Goal: Transaction & Acquisition: Purchase product/service

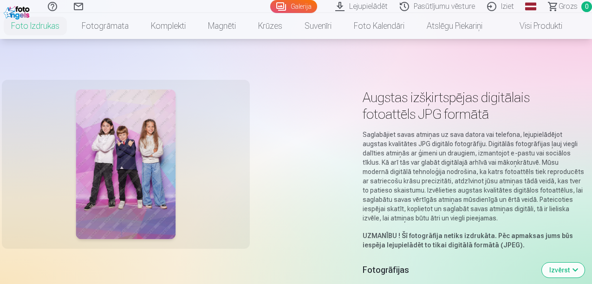
scroll to position [302, 0]
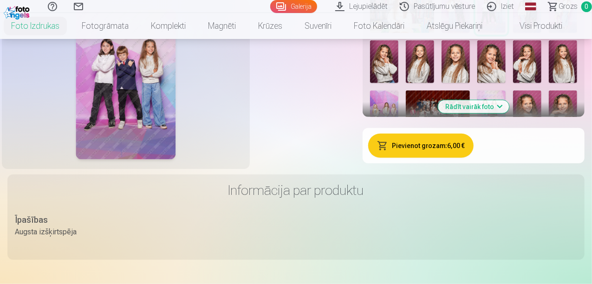
click at [244, 143] on div at bounding box center [125, 85] width 237 height 158
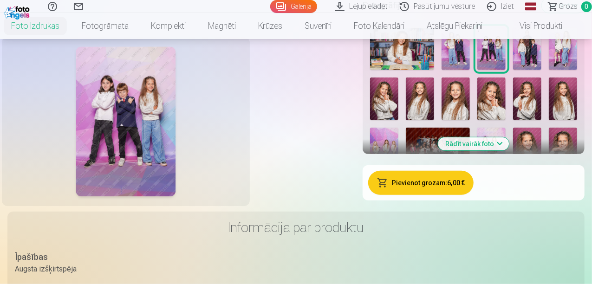
scroll to position [265, 0]
click at [434, 71] on img at bounding box center [402, 49] width 64 height 43
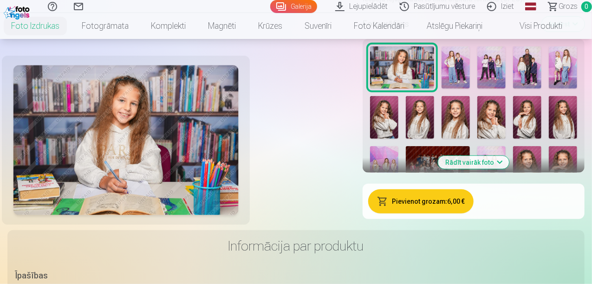
scroll to position [245, 0]
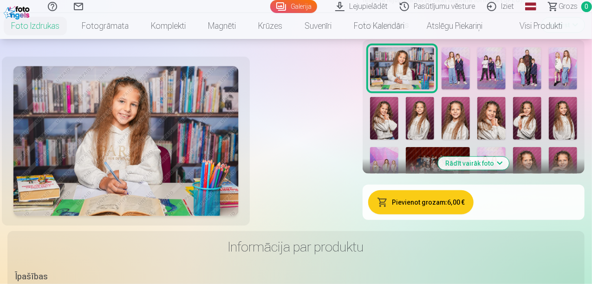
click at [513, 90] on img at bounding box center [527, 68] width 28 height 43
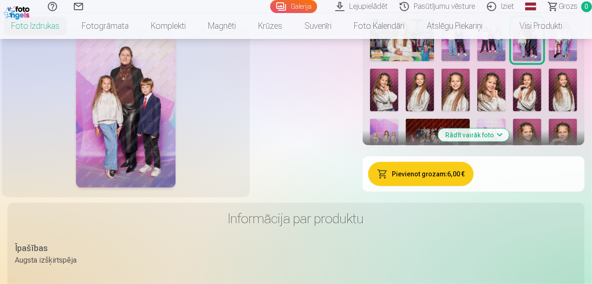
scroll to position [274, 0]
click at [549, 61] on img at bounding box center [563, 40] width 28 height 43
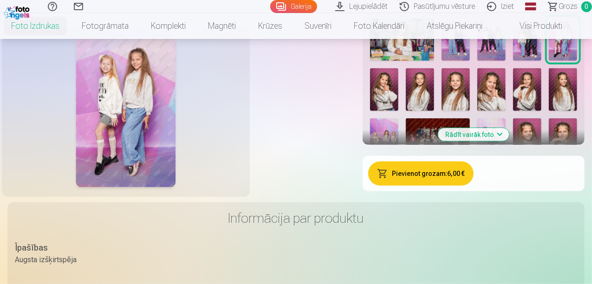
click at [398, 111] on img at bounding box center [384, 89] width 28 height 43
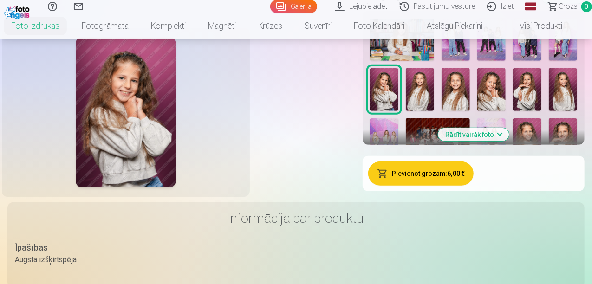
click at [434, 111] on img at bounding box center [420, 89] width 28 height 43
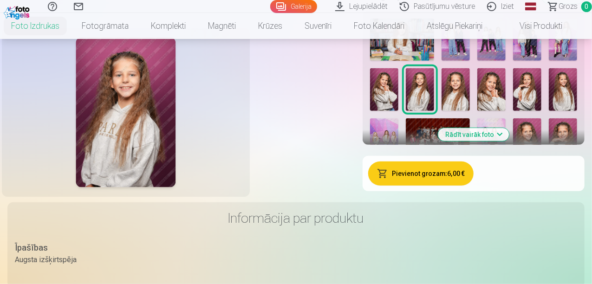
click at [470, 111] on img at bounding box center [455, 89] width 28 height 43
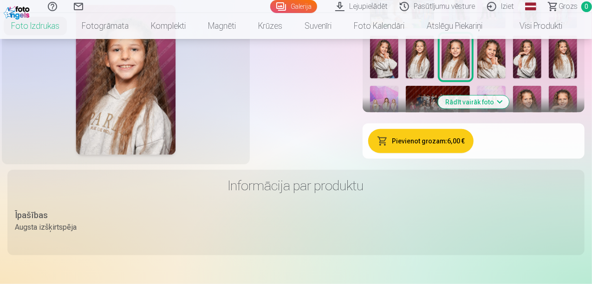
scroll to position [309, 0]
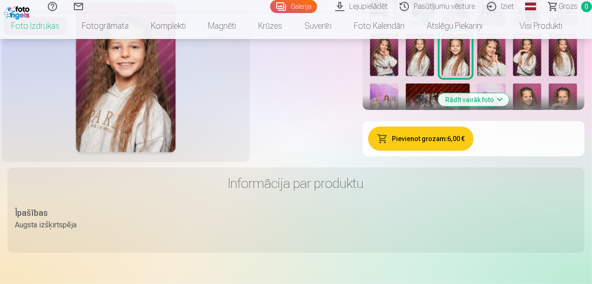
click at [505, 76] on img at bounding box center [491, 54] width 28 height 43
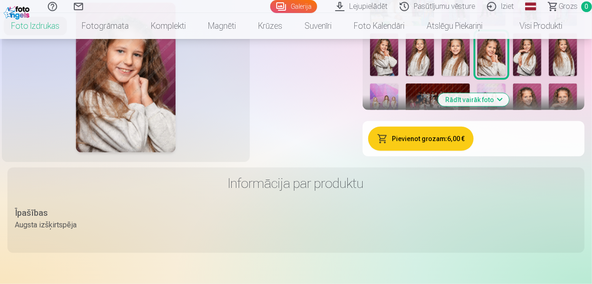
click at [540, 76] on img at bounding box center [527, 54] width 28 height 43
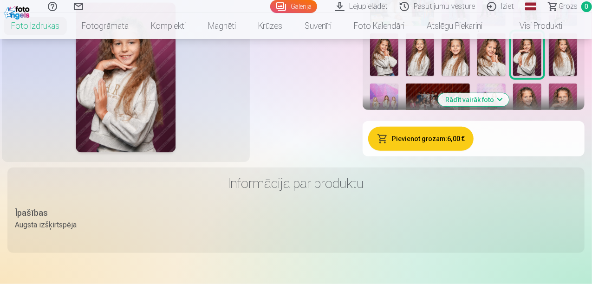
click at [563, 76] on img at bounding box center [563, 54] width 28 height 43
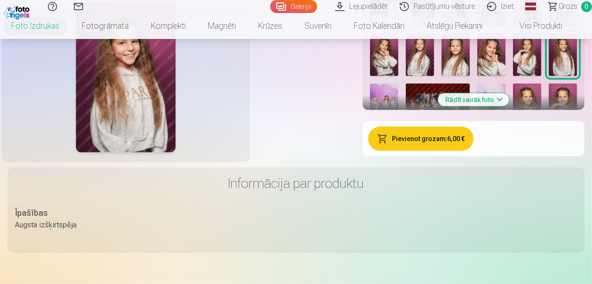
click at [434, 76] on img at bounding box center [420, 54] width 28 height 43
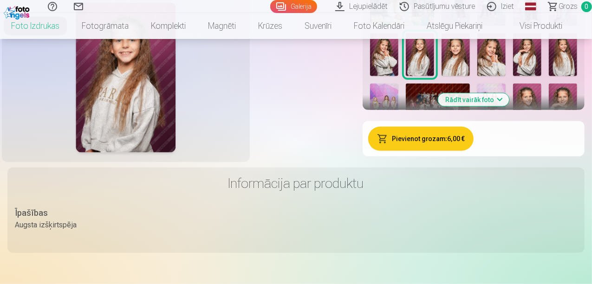
click at [577, 76] on img at bounding box center [563, 54] width 28 height 43
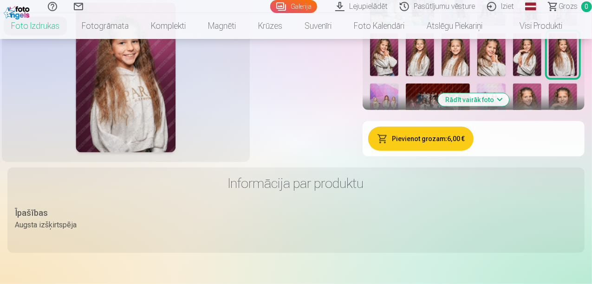
click at [434, 76] on img at bounding box center [420, 54] width 28 height 43
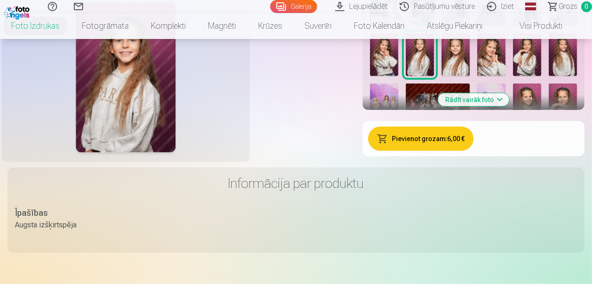
click at [576, 76] on img at bounding box center [563, 54] width 28 height 43
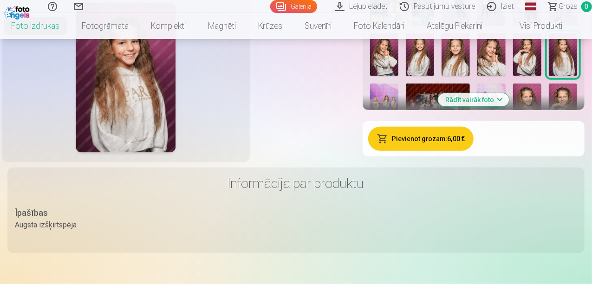
click at [434, 76] on img at bounding box center [420, 54] width 28 height 43
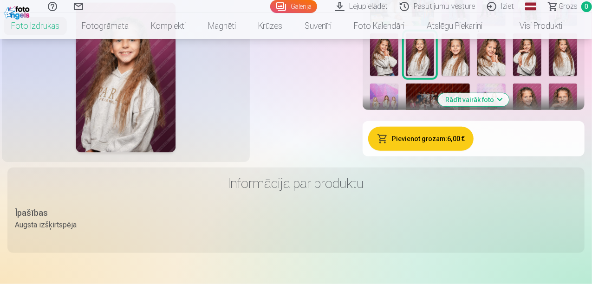
click at [577, 76] on img at bounding box center [563, 54] width 28 height 43
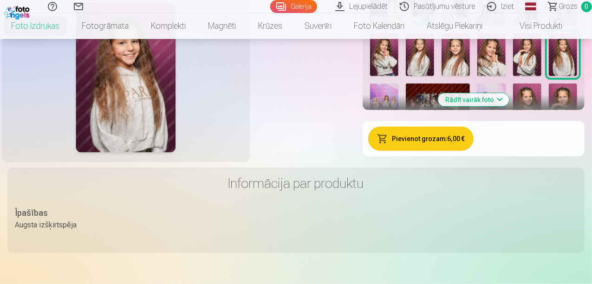
click at [434, 76] on img at bounding box center [420, 54] width 28 height 43
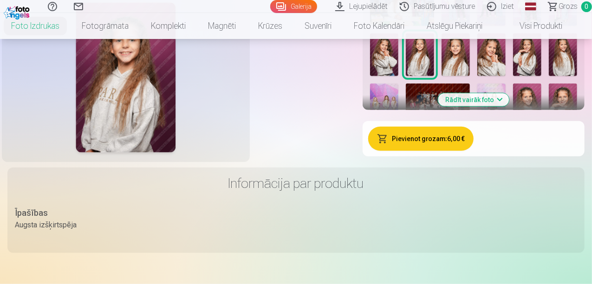
click at [577, 76] on img at bounding box center [563, 54] width 28 height 43
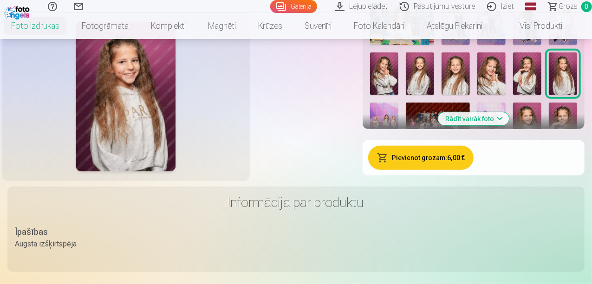
scroll to position [279, 0]
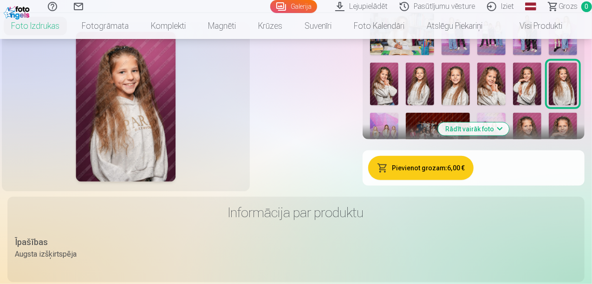
click at [577, 105] on img at bounding box center [563, 84] width 28 height 43
click at [434, 105] on img at bounding box center [420, 84] width 28 height 43
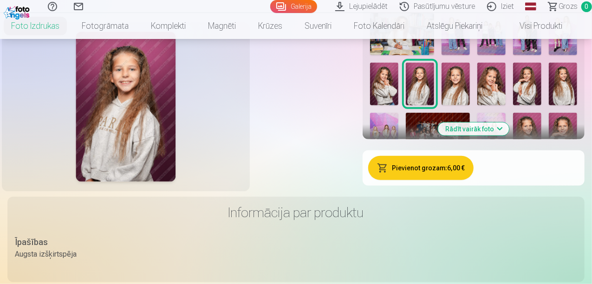
click at [577, 105] on img at bounding box center [563, 84] width 28 height 43
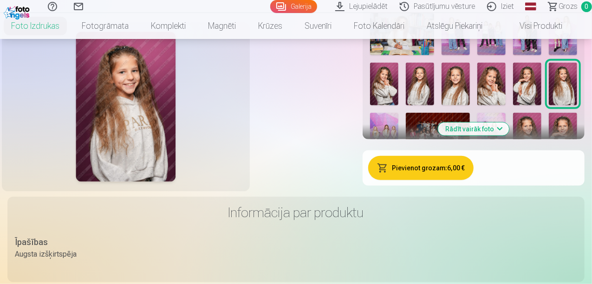
click at [434, 105] on img at bounding box center [420, 84] width 28 height 43
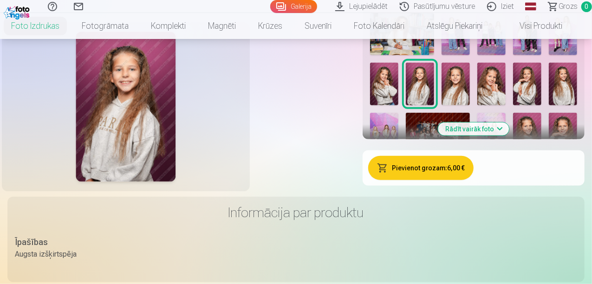
click at [577, 105] on img at bounding box center [563, 84] width 28 height 43
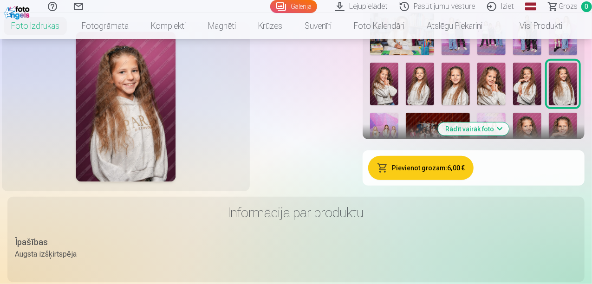
click at [434, 105] on img at bounding box center [420, 84] width 28 height 43
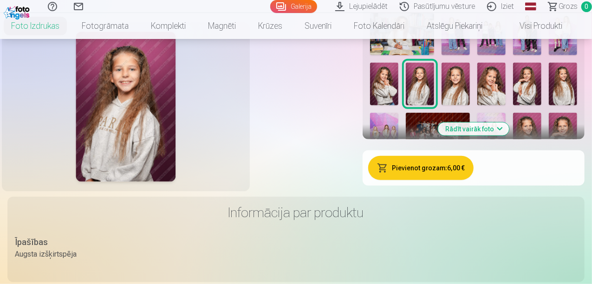
click at [577, 105] on img at bounding box center [563, 84] width 28 height 43
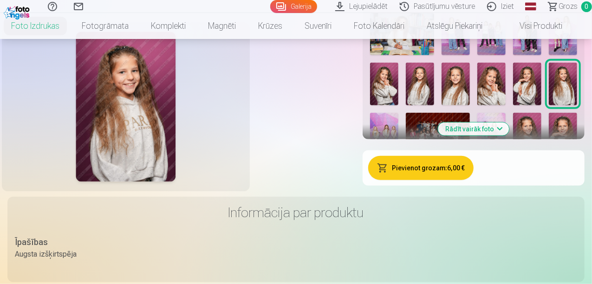
click at [244, 168] on div at bounding box center [125, 107] width 237 height 158
click at [434, 105] on img at bounding box center [420, 84] width 28 height 43
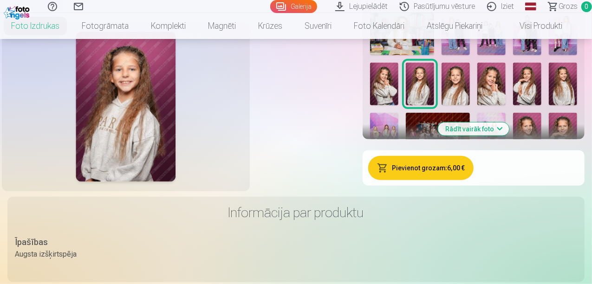
click at [577, 105] on img at bounding box center [563, 84] width 28 height 43
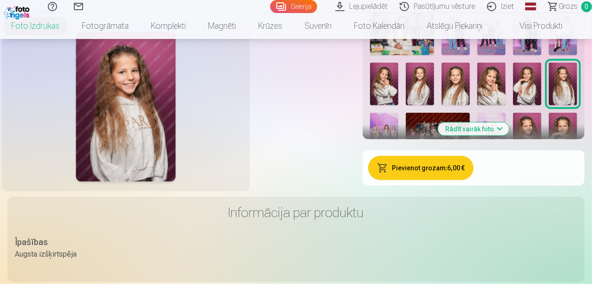
click at [434, 105] on img at bounding box center [420, 84] width 28 height 43
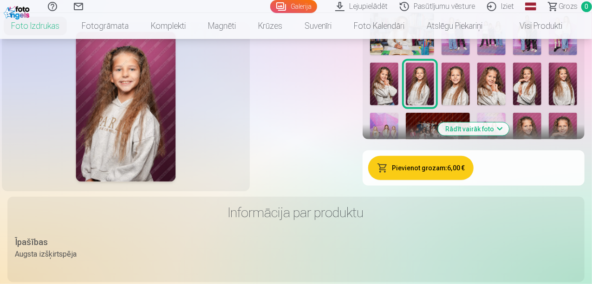
click at [577, 105] on img at bounding box center [563, 84] width 28 height 43
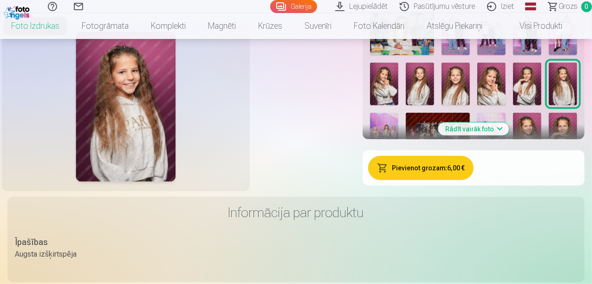
click at [434, 105] on img at bounding box center [420, 84] width 28 height 43
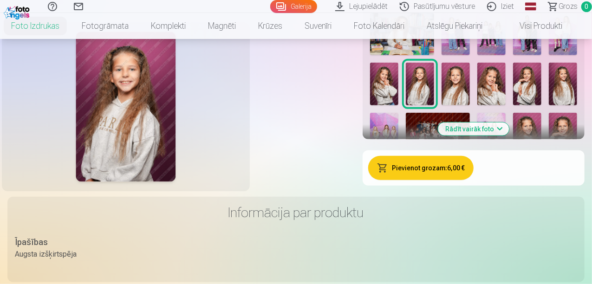
click at [577, 105] on img at bounding box center [563, 84] width 28 height 43
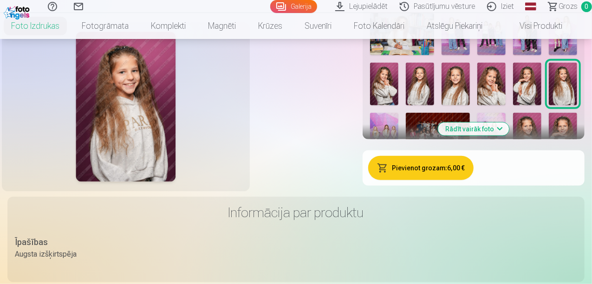
scroll to position [528, 0]
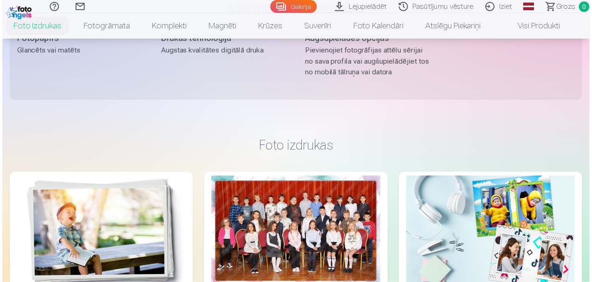
scroll to position [569, 0]
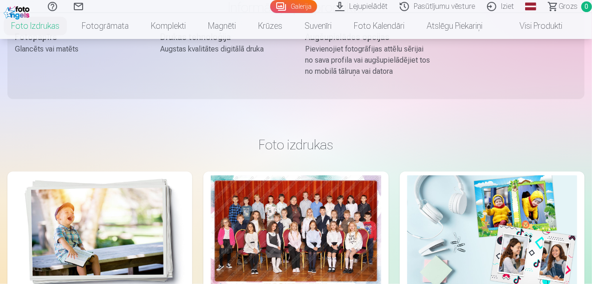
click at [229, 217] on div at bounding box center [296, 231] width 170 height 113
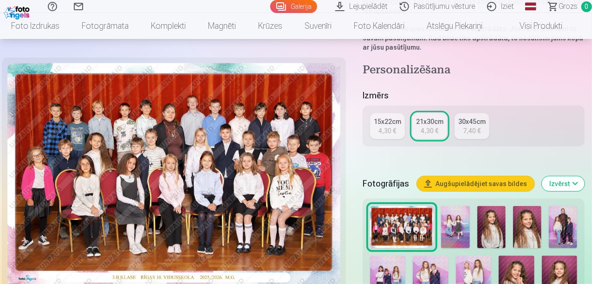
scroll to position [215, 0]
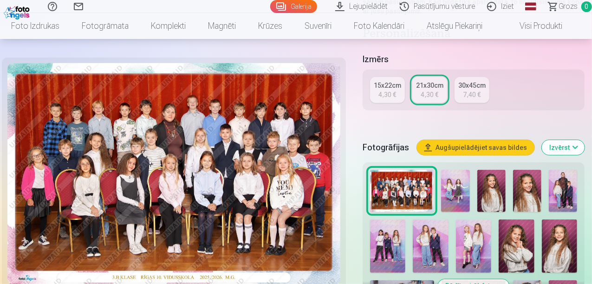
click at [469, 188] on img at bounding box center [455, 191] width 28 height 43
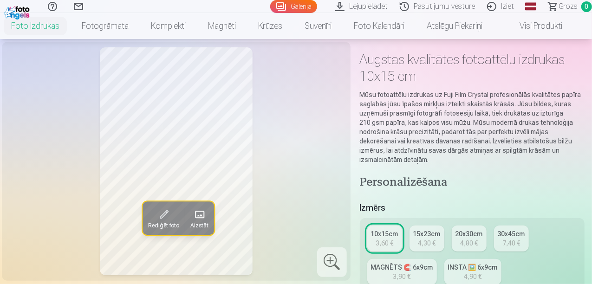
scroll to position [28, 0]
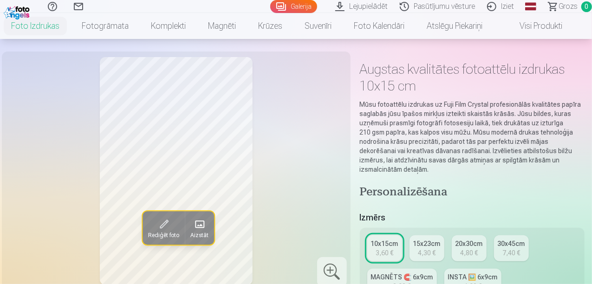
click at [417, 227] on div "Izmērs 10x15cm 3,60 € 15x23cm 4,30 € 20x30cm 4,80 € 30x45cm 7,40 € MAGNĒTS 🧲 6x…" at bounding box center [472, 262] width 225 height 102
click at [424, 251] on div "4,30 €" at bounding box center [427, 252] width 18 height 9
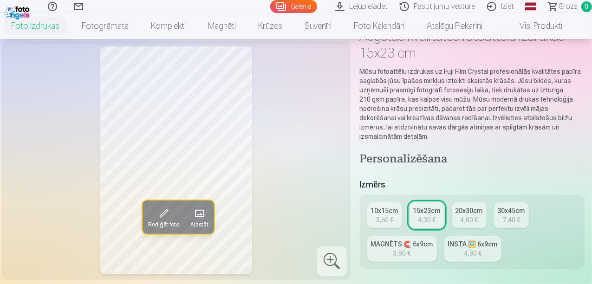
scroll to position [62, 0]
click at [388, 213] on div "10x15cm" at bounding box center [384, 209] width 27 height 9
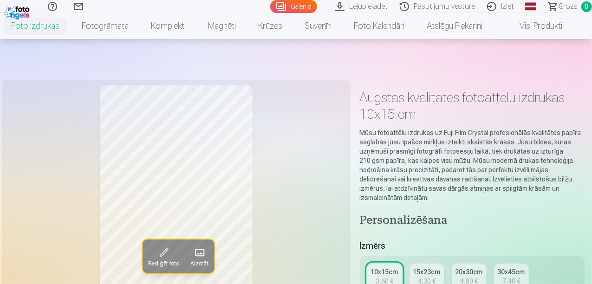
scroll to position [80, 0]
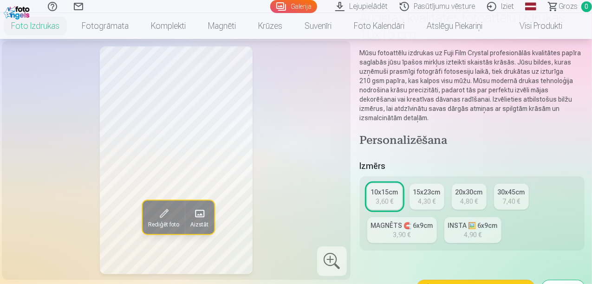
click at [520, 201] on div "7,40 €" at bounding box center [511, 201] width 18 height 9
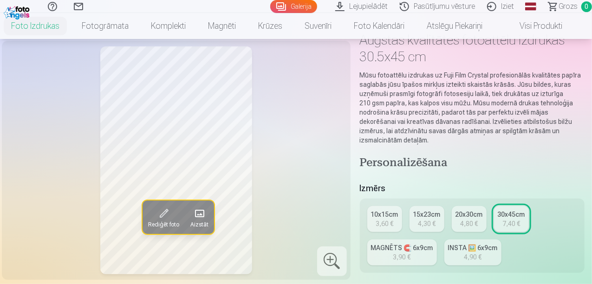
scroll to position [59, 0]
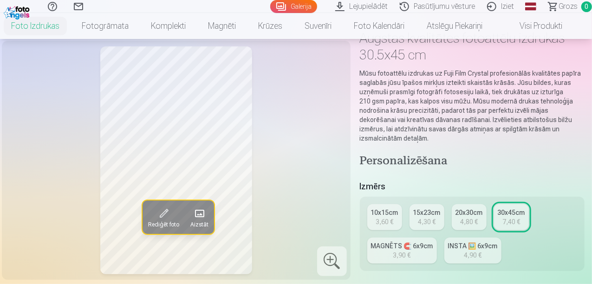
click at [410, 258] on div "3,90 €" at bounding box center [402, 255] width 18 height 9
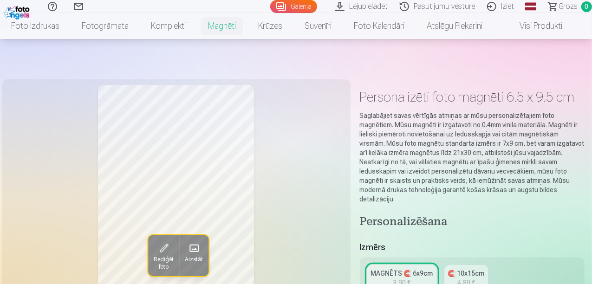
scroll to position [53, 0]
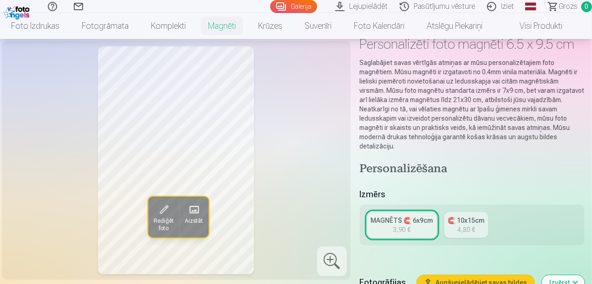
click at [481, 227] on link "🧲 10x15cm 4,80 €" at bounding box center [466, 225] width 44 height 26
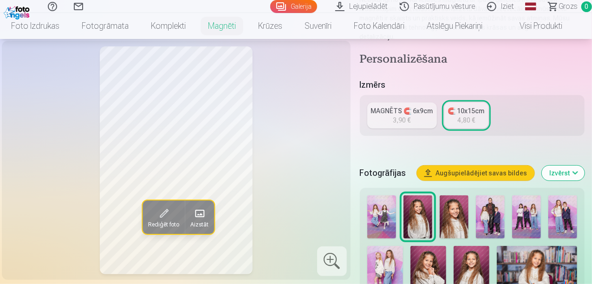
scroll to position [291, 0]
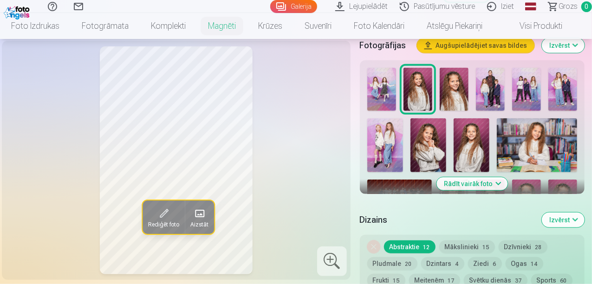
click at [377, 94] on img at bounding box center [381, 89] width 29 height 43
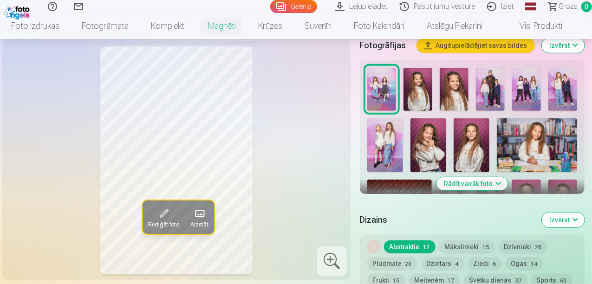
click at [464, 91] on img at bounding box center [454, 89] width 29 height 43
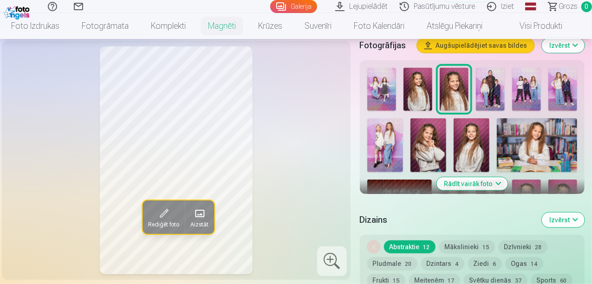
click at [437, 143] on img at bounding box center [428, 145] width 36 height 54
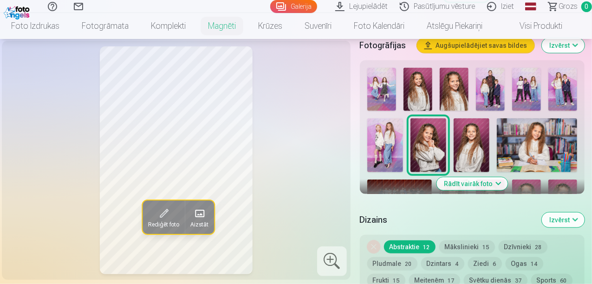
click at [469, 146] on img at bounding box center [471, 145] width 36 height 54
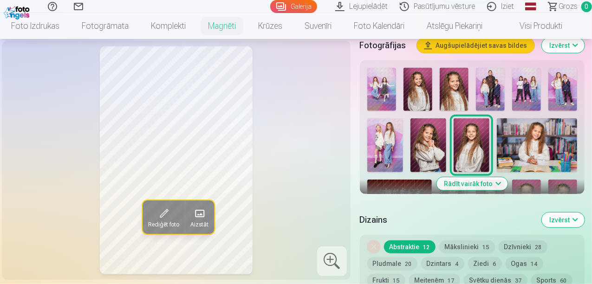
click at [577, 90] on img at bounding box center [562, 89] width 29 height 43
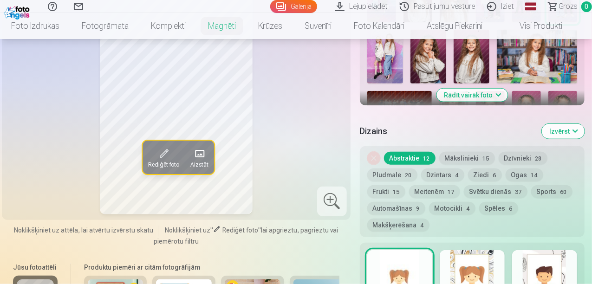
scroll to position [383, 0]
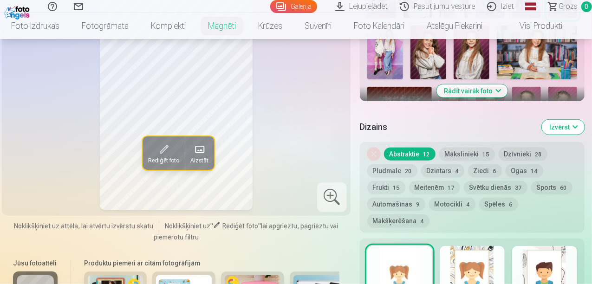
click at [460, 88] on button "Rādīt vairāk foto" at bounding box center [471, 90] width 71 height 13
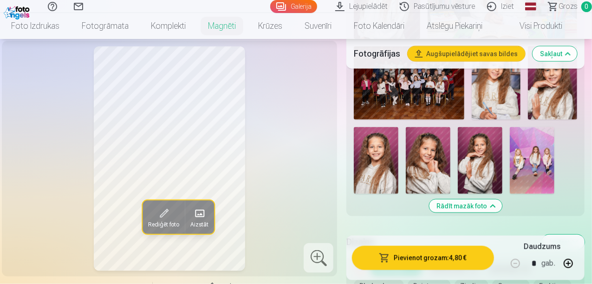
scroll to position [590, 0]
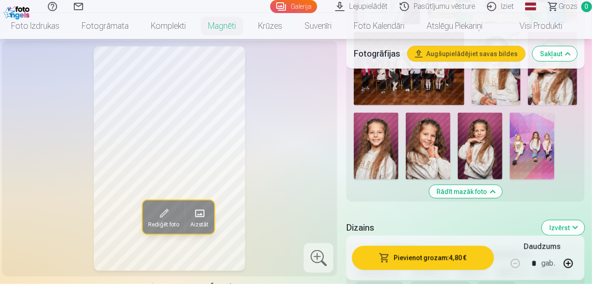
click at [450, 156] on img at bounding box center [428, 146] width 45 height 67
click at [541, 161] on img at bounding box center [532, 146] width 45 height 67
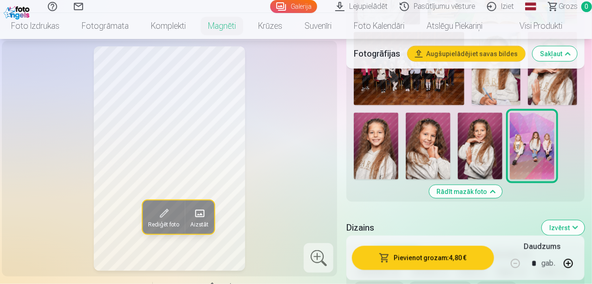
click at [437, 156] on img at bounding box center [428, 146] width 45 height 67
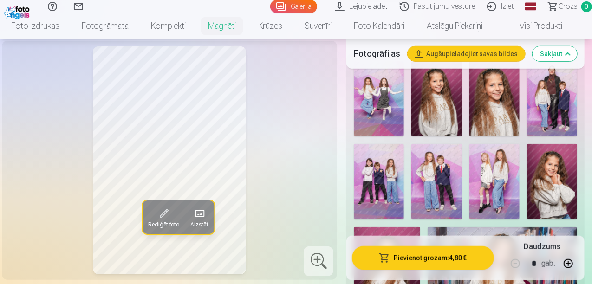
scroll to position [289, 0]
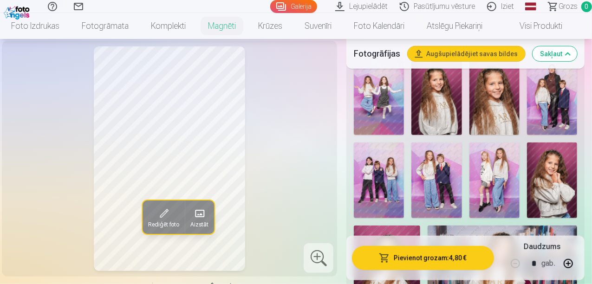
click at [512, 103] on img at bounding box center [494, 97] width 50 height 75
click at [508, 174] on img at bounding box center [494, 179] width 50 height 75
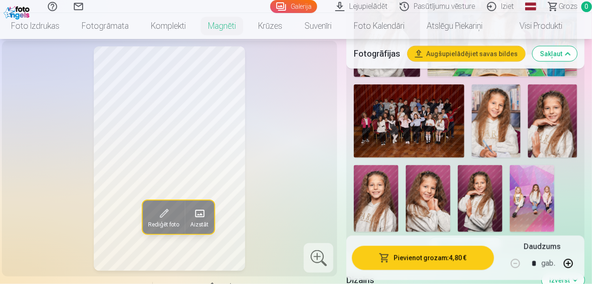
scroll to position [566, 0]
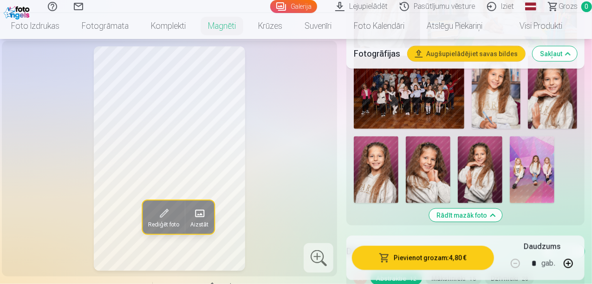
click at [429, 98] on img at bounding box center [409, 92] width 110 height 73
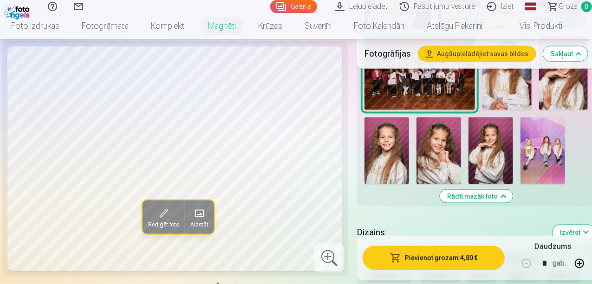
scroll to position [589, 0]
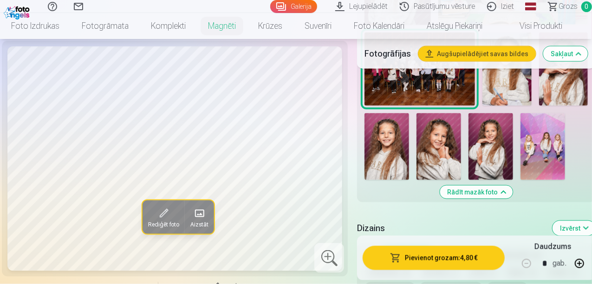
click at [553, 135] on img at bounding box center [542, 146] width 45 height 67
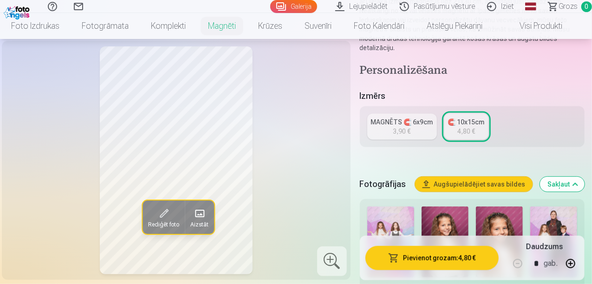
scroll to position [109, 0]
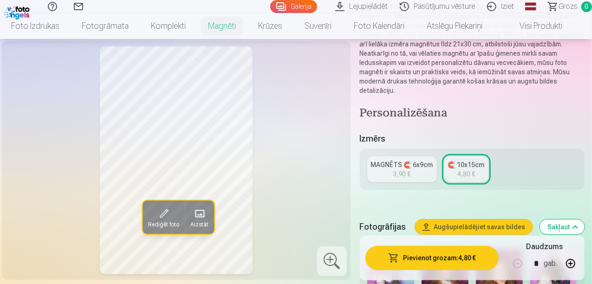
click at [408, 167] on div "MAGNĒTS 🧲 6x9cm" at bounding box center [402, 164] width 62 height 9
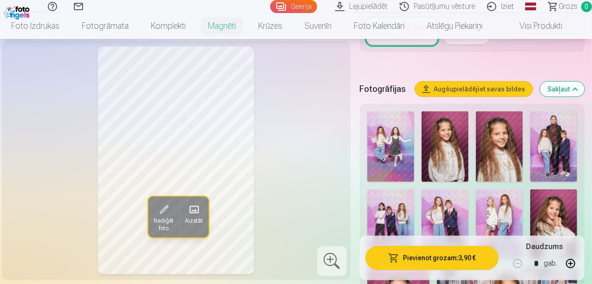
scroll to position [266, 0]
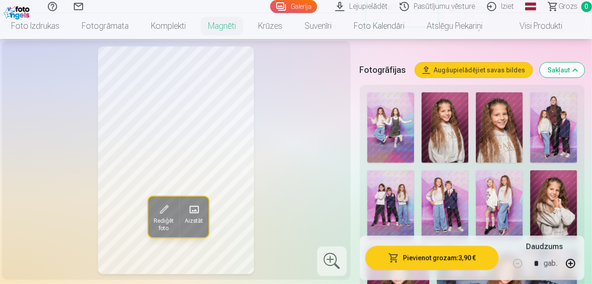
click at [518, 128] on img at bounding box center [499, 127] width 47 height 71
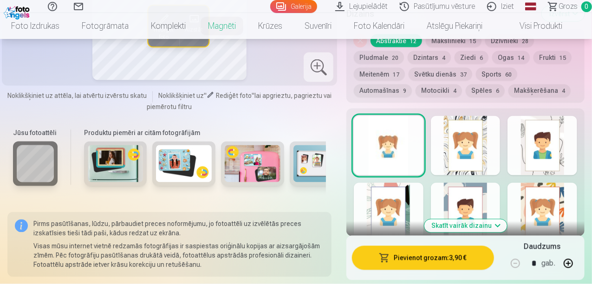
scroll to position [813, 0]
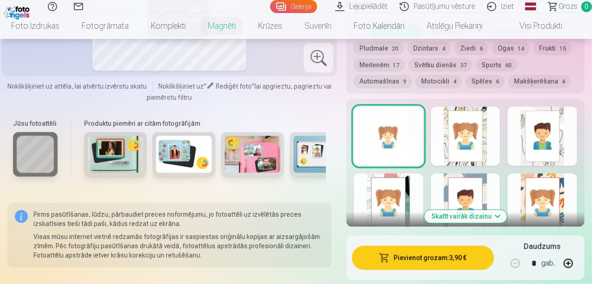
click at [423, 137] on div at bounding box center [389, 136] width 70 height 59
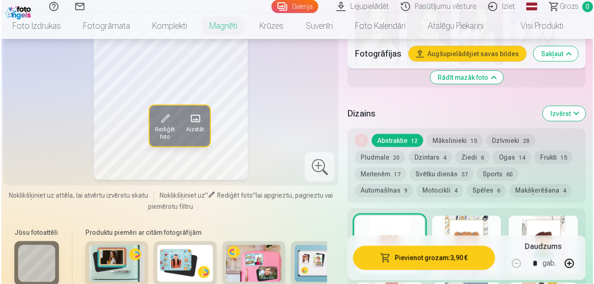
scroll to position [790, 0]
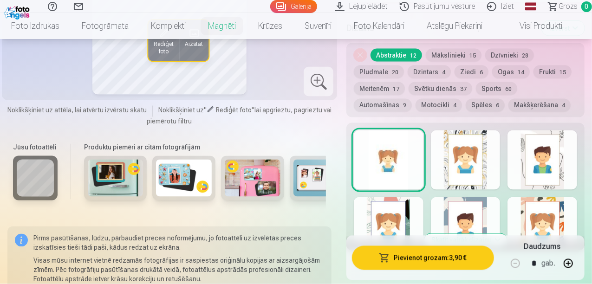
click at [426, 260] on button "Pievienot grozam : 3,90 €" at bounding box center [423, 258] width 142 height 24
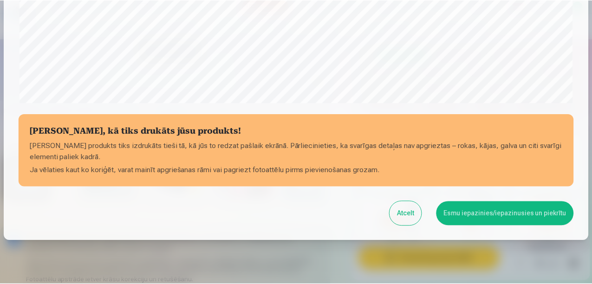
scroll to position [377, 0]
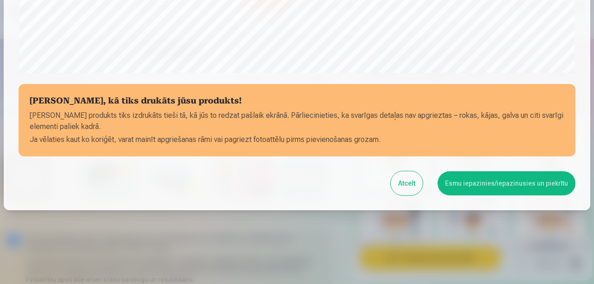
click at [505, 183] on button "Esmu iepazinies/iepazinusies un piekrītu" at bounding box center [507, 183] width 138 height 24
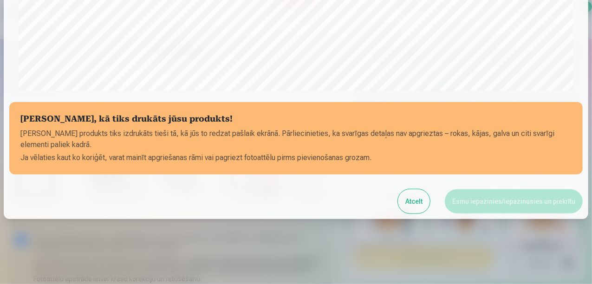
scroll to position [375, 0]
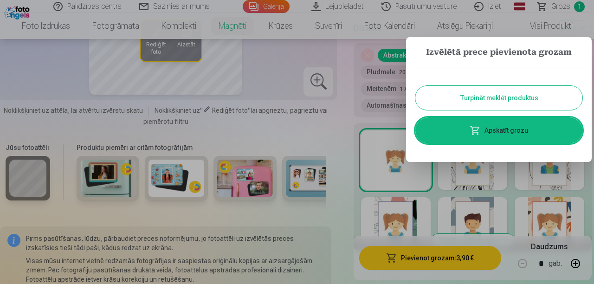
click at [560, 95] on button "Turpināt meklēt produktus" at bounding box center [498, 98] width 167 height 24
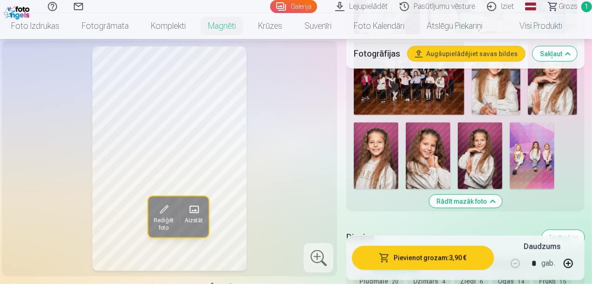
scroll to position [604, 0]
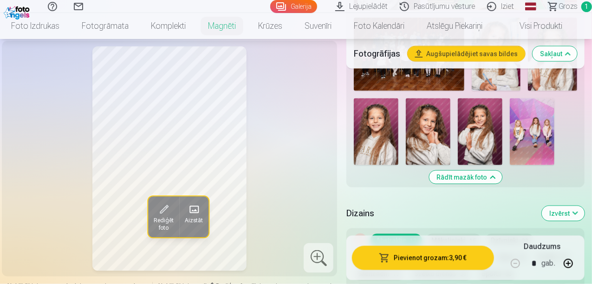
click at [453, 179] on button "Rādīt mazāk foto" at bounding box center [465, 177] width 73 height 13
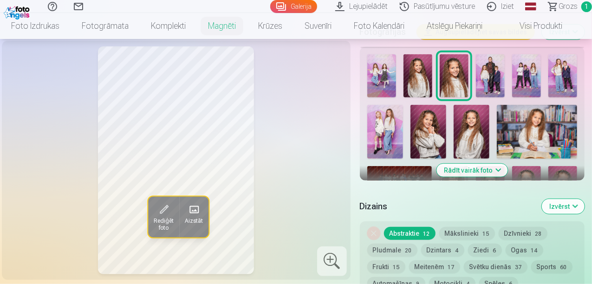
scroll to position [322, 0]
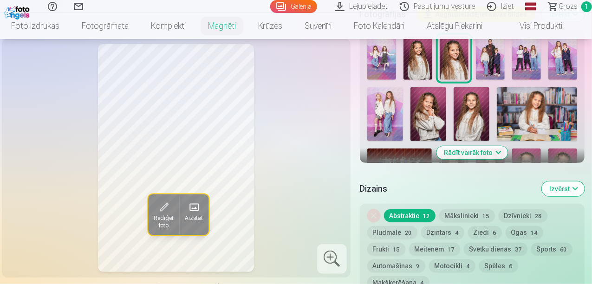
click at [491, 155] on button "Rādīt vairāk foto" at bounding box center [471, 152] width 71 height 13
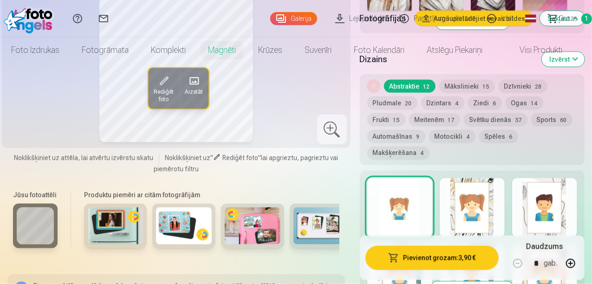
scroll to position [0, 0]
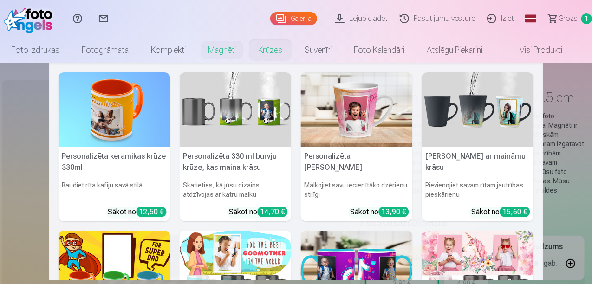
click at [268, 50] on link "Krūzes" at bounding box center [270, 50] width 46 height 26
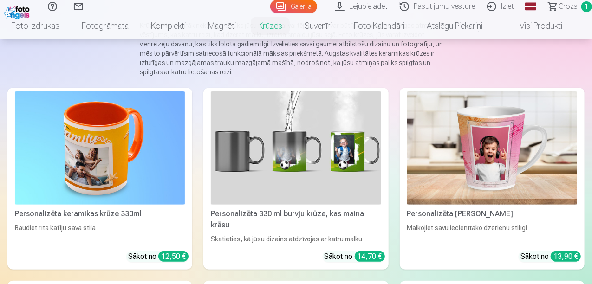
scroll to position [94, 0]
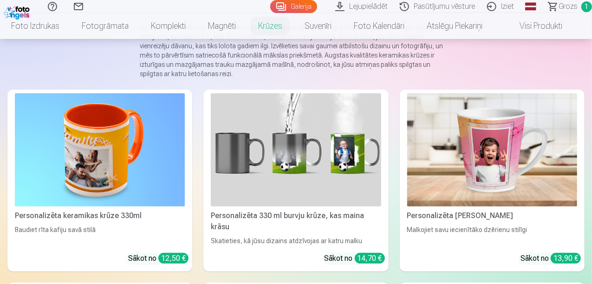
click at [407, 142] on img at bounding box center [492, 149] width 170 height 113
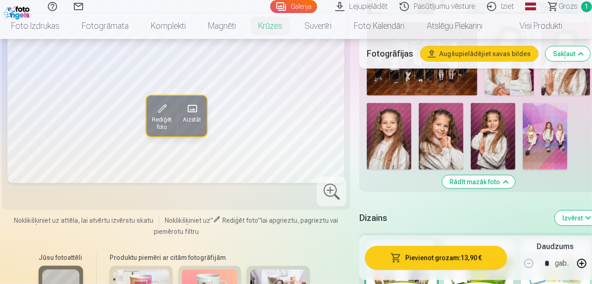
scroll to position [506, 0]
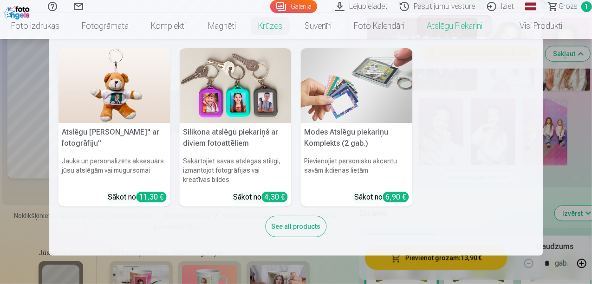
click at [544, 132] on nav "Atslēgu piekariņš Lācītis" ar fotogrāfiju" Jauks un personalizēts aksesuārs jūs…" at bounding box center [296, 147] width 592 height 217
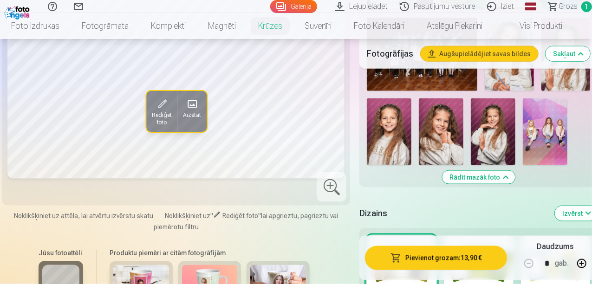
click at [445, 102] on img at bounding box center [441, 131] width 45 height 67
click at [544, 154] on img at bounding box center [545, 131] width 45 height 67
click at [432, 100] on img at bounding box center [441, 131] width 45 height 67
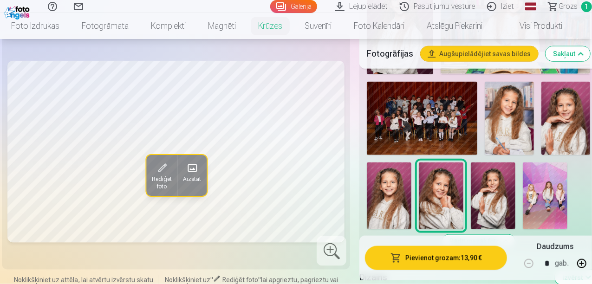
scroll to position [433, 0]
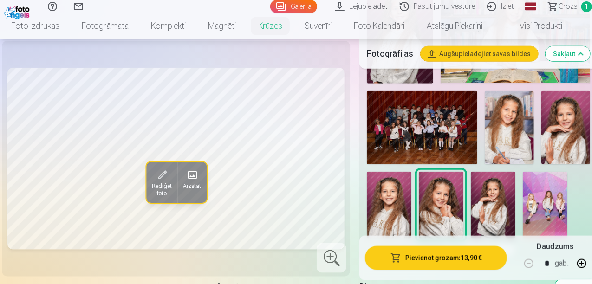
click at [517, 212] on div "Personalizēšana Fotogrāfijas Augšupielādējiet savas bildes Sakļaut Rādīt mazāk …" at bounding box center [478, 125] width 238 height 741
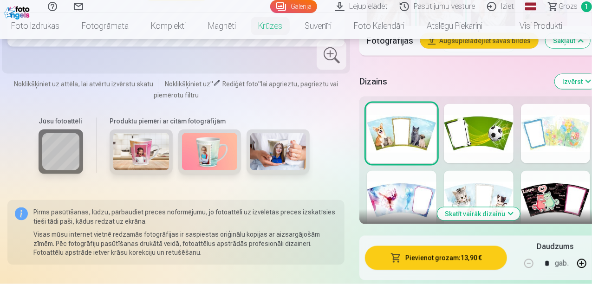
scroll to position [647, 0]
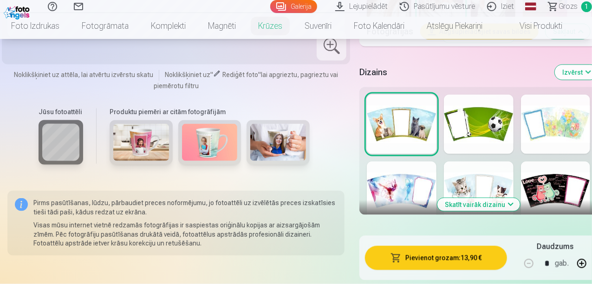
click at [567, 190] on div at bounding box center [556, 191] width 70 height 59
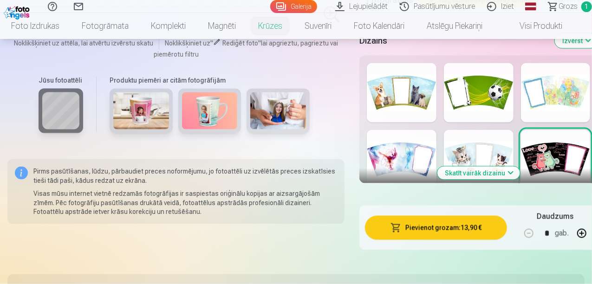
scroll to position [688, 0]
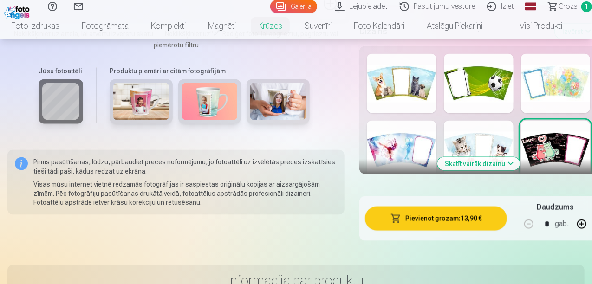
click at [476, 157] on button "Skatīt vairāk dizainu" at bounding box center [478, 163] width 83 height 13
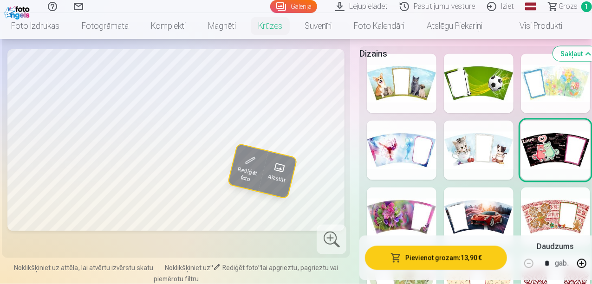
click at [402, 162] on div at bounding box center [402, 150] width 70 height 59
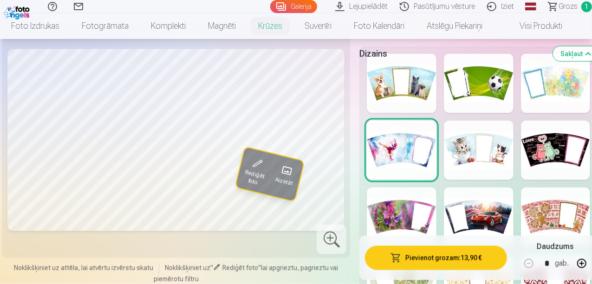
click at [548, 154] on div at bounding box center [556, 150] width 70 height 59
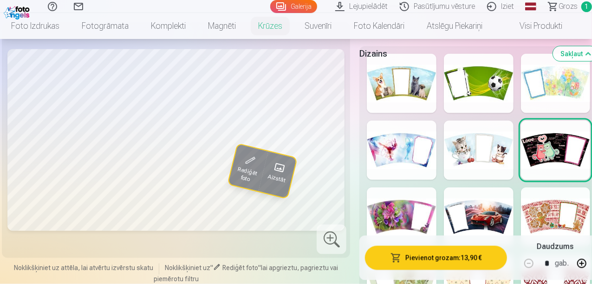
click at [542, 94] on div at bounding box center [556, 83] width 70 height 59
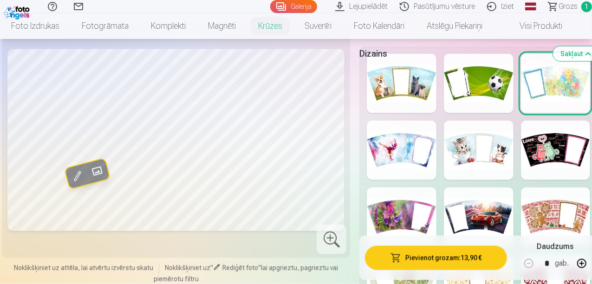
click at [537, 149] on div at bounding box center [556, 150] width 70 height 59
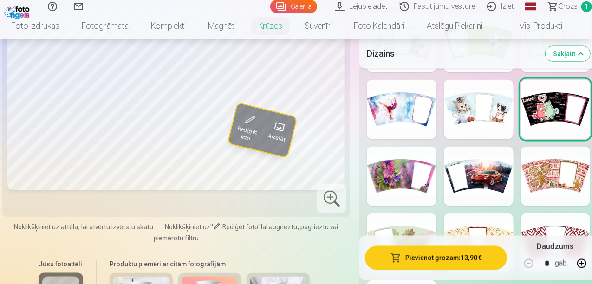
scroll to position [729, 0]
click at [399, 167] on div at bounding box center [402, 176] width 70 height 59
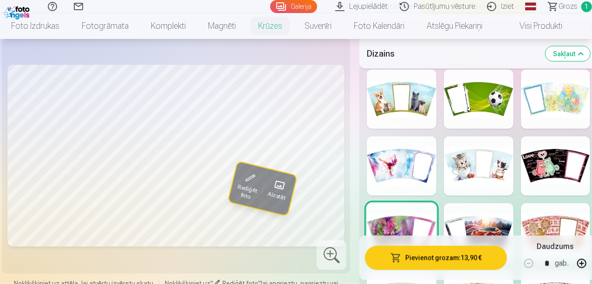
scroll to position [673, 0]
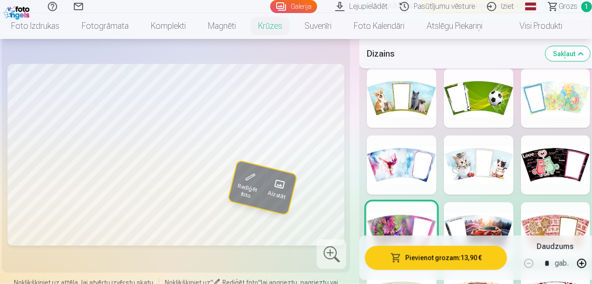
click at [546, 155] on div at bounding box center [556, 165] width 70 height 59
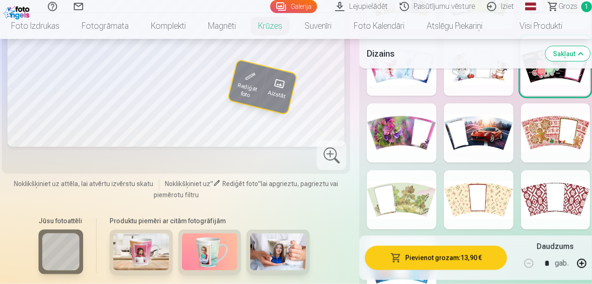
scroll to position [771, 0]
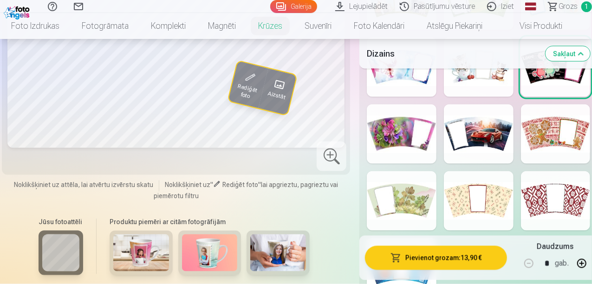
click at [126, 248] on img at bounding box center [141, 252] width 56 height 37
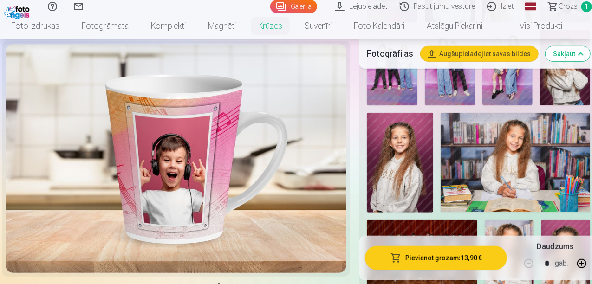
scroll to position [265, 0]
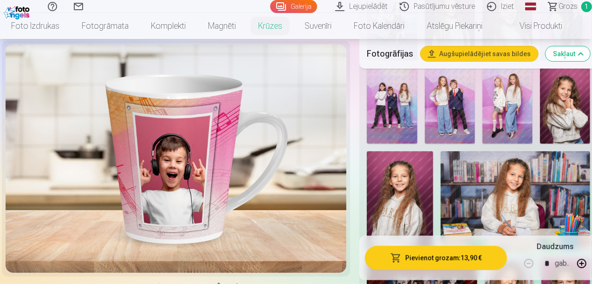
click at [402, 95] on img at bounding box center [392, 105] width 50 height 75
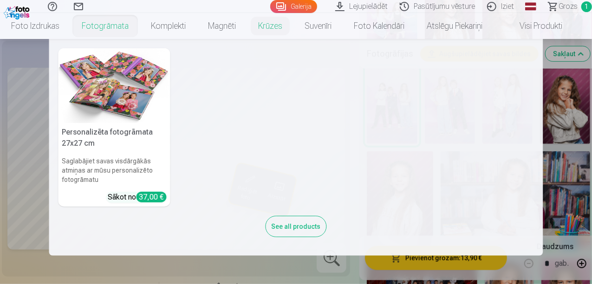
click at [128, 25] on link "Fotogrāmata" at bounding box center [105, 26] width 69 height 26
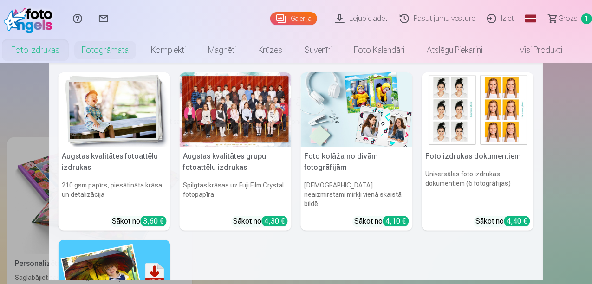
click at [19, 50] on link "Foto izdrukas" at bounding box center [35, 50] width 71 height 26
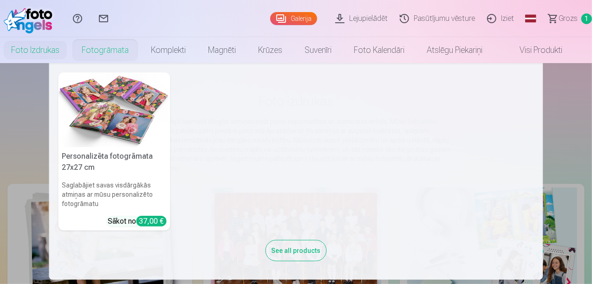
click at [123, 51] on link "Fotogrāmata" at bounding box center [105, 50] width 69 height 26
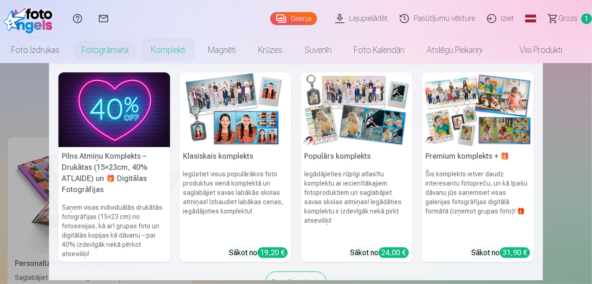
click at [178, 48] on link "Komplekti" at bounding box center [168, 50] width 57 height 26
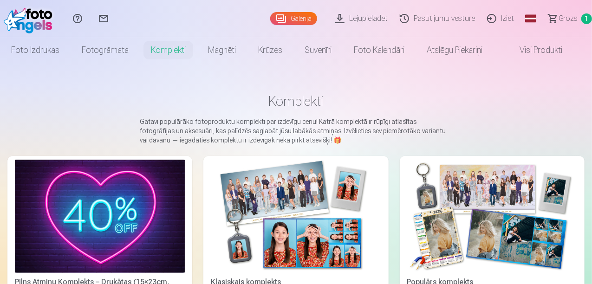
click at [88, 224] on img at bounding box center [100, 216] width 170 height 113
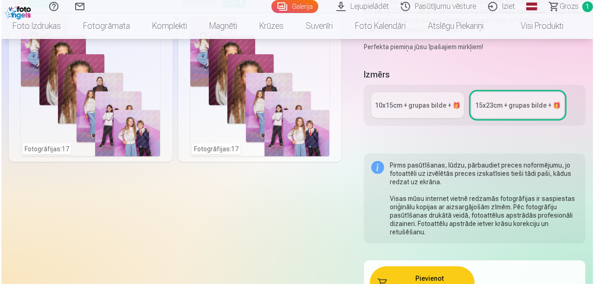
scroll to position [252, 0]
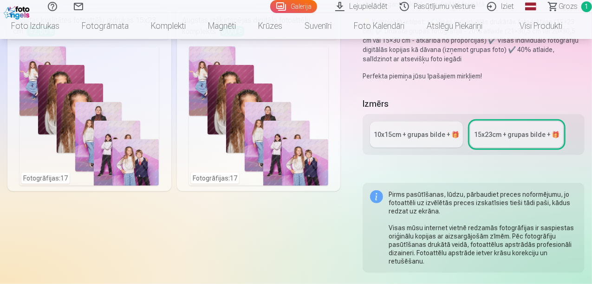
click at [284, 133] on div "Fotogrāfijas : 17" at bounding box center [258, 115] width 139 height 139
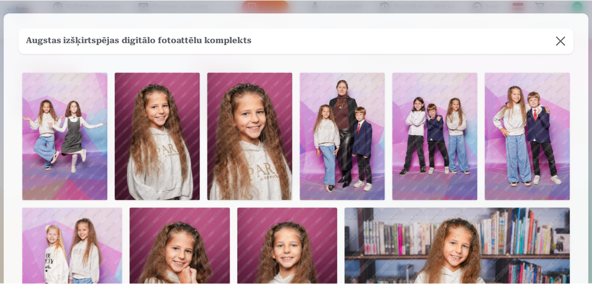
scroll to position [0, 0]
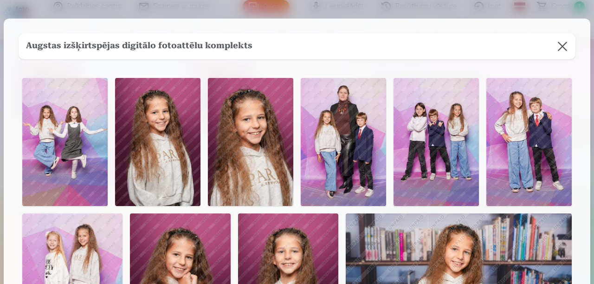
click at [558, 49] on button at bounding box center [563, 46] width 26 height 26
